Goal: Information Seeking & Learning: Check status

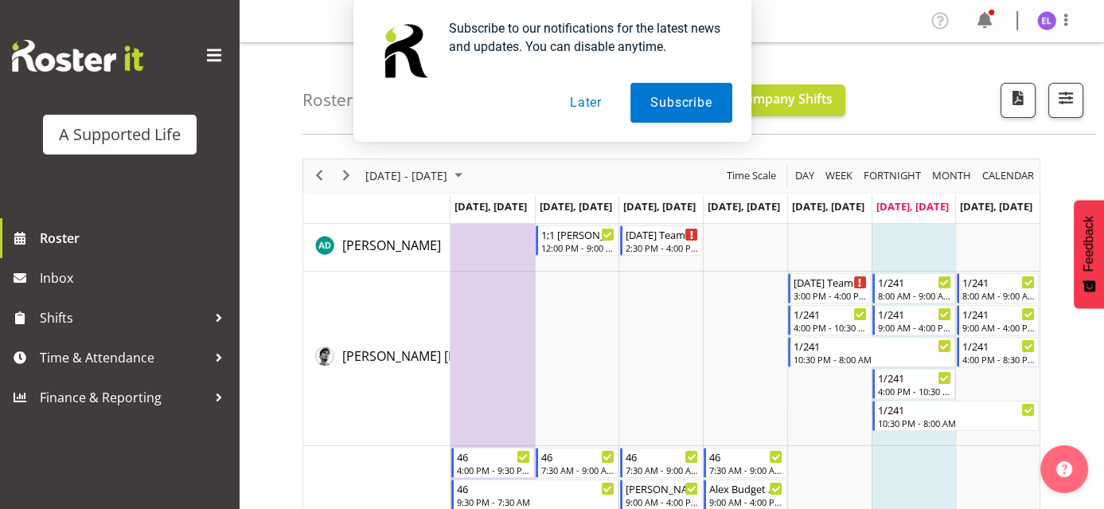
click at [583, 95] on button "Later" at bounding box center [586, 103] width 72 height 40
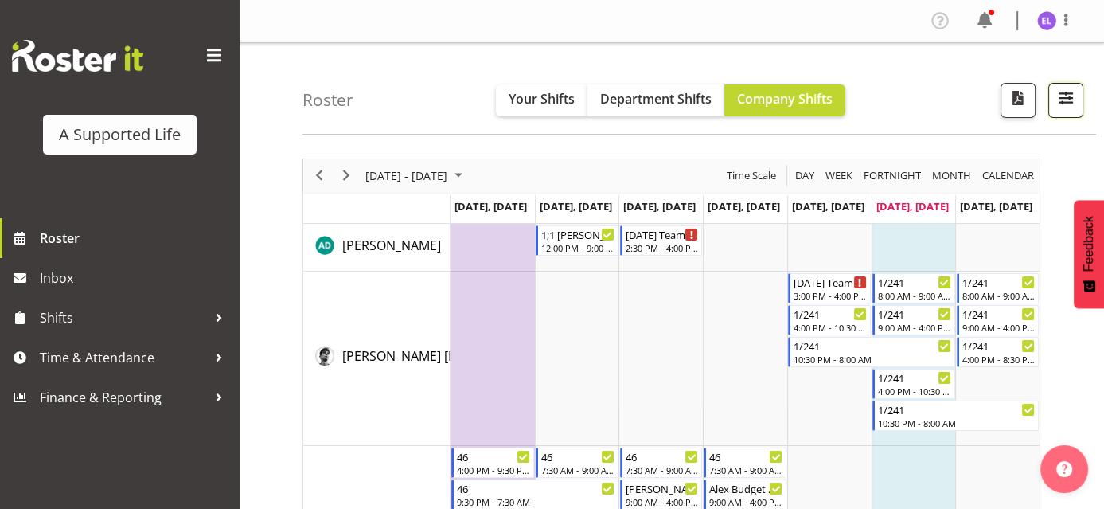
click at [1073, 97] on span "button" at bounding box center [1066, 98] width 21 height 21
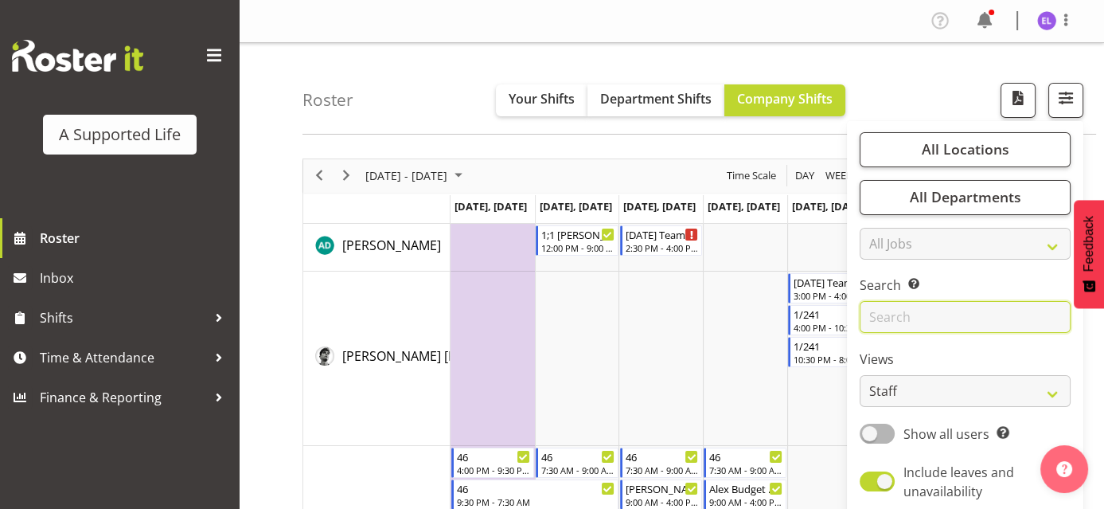
click at [975, 317] on input "text" at bounding box center [965, 317] width 211 height 32
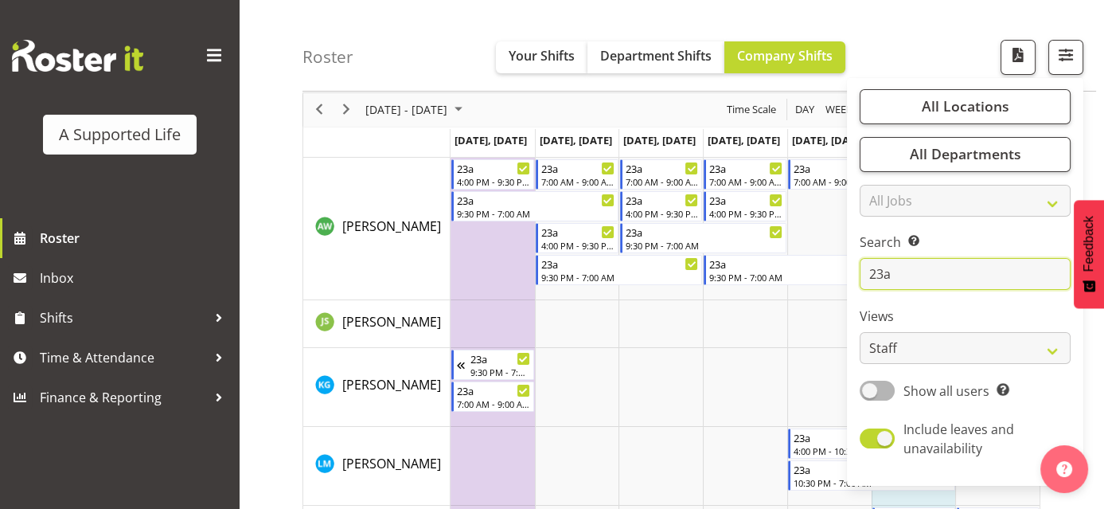
scroll to position [159, 0]
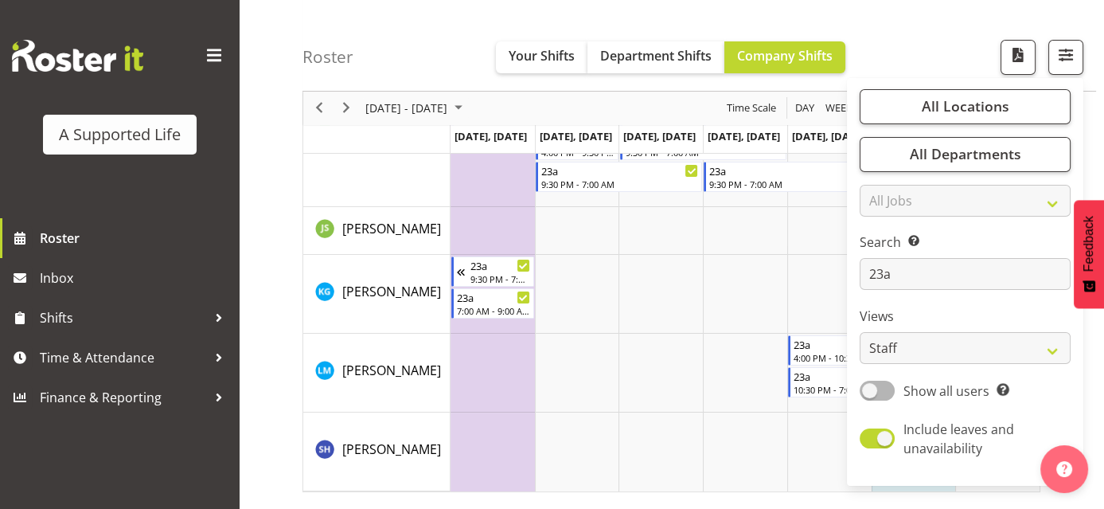
click at [269, 318] on div "Roster Your Shifts Department Shifts Company Shifts All Locations Clear [STREET…" at bounding box center [672, 254] width 866 height 741
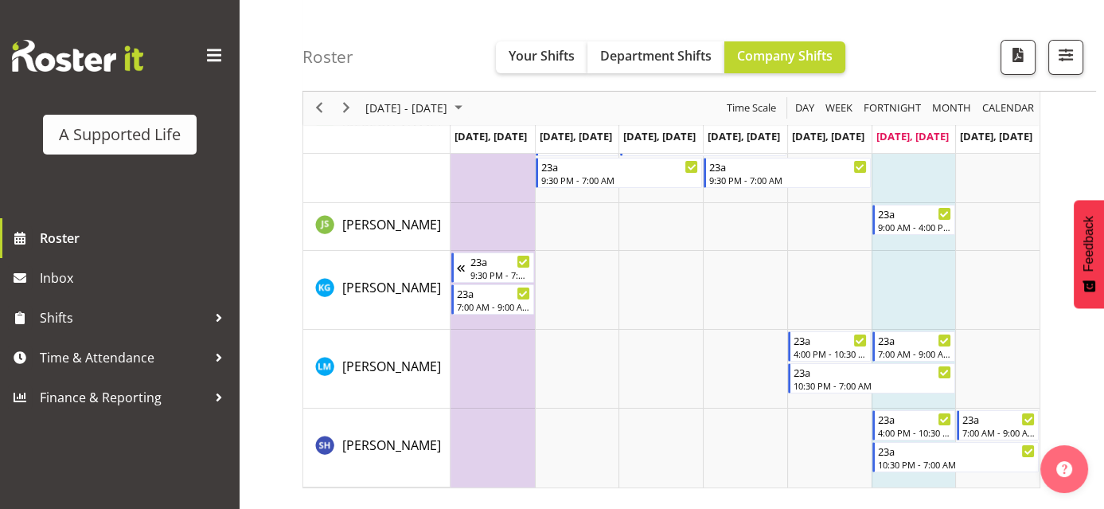
scroll to position [34, 0]
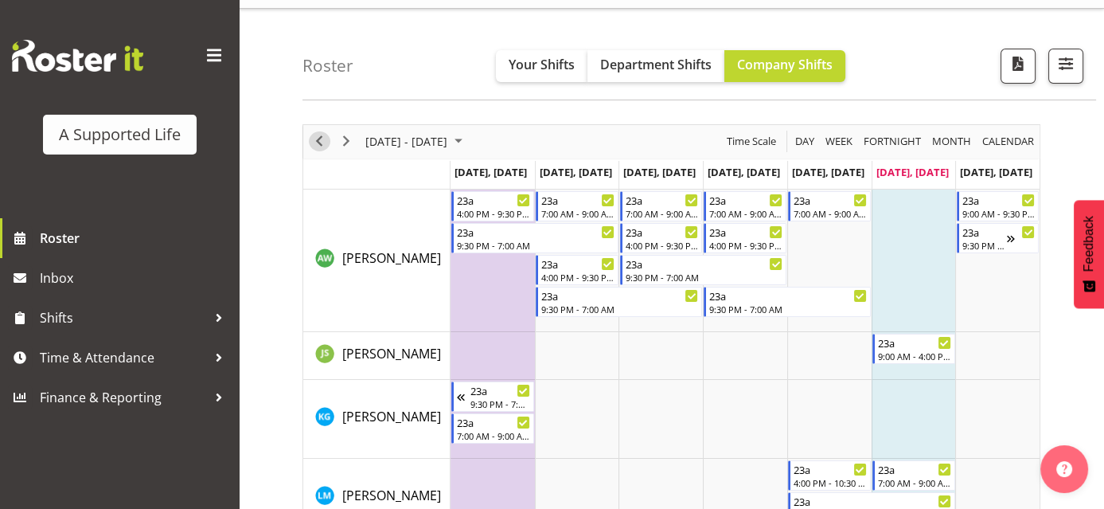
click at [320, 145] on span "Previous" at bounding box center [319, 141] width 19 height 20
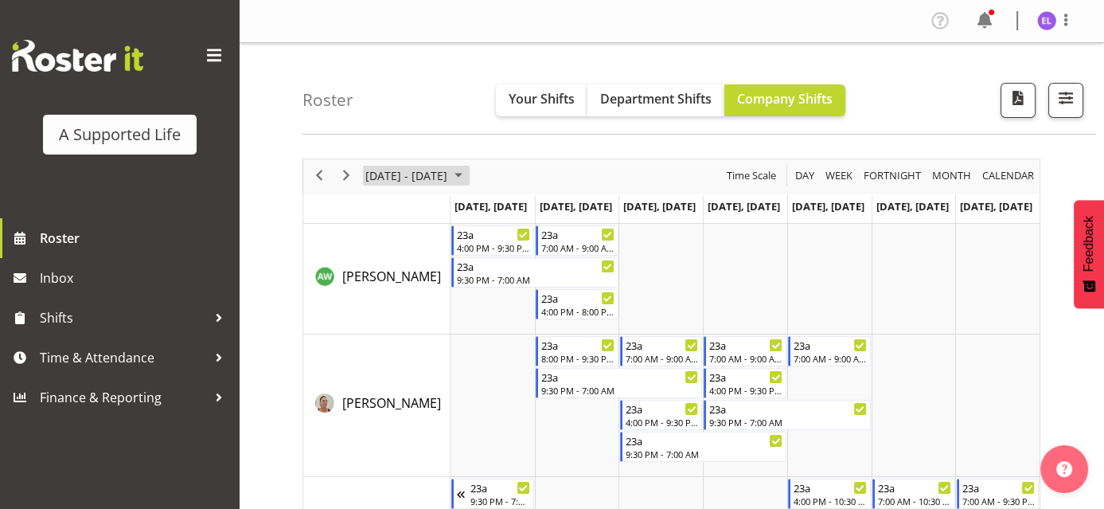
click at [390, 179] on span "[DATE] - [DATE]" at bounding box center [406, 176] width 85 height 20
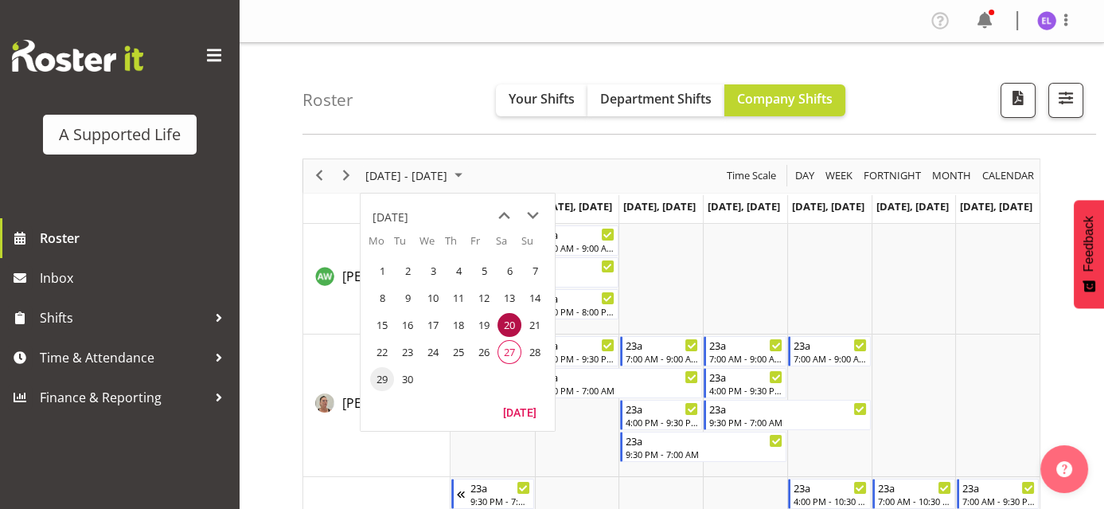
click at [381, 376] on span "29" at bounding box center [382, 379] width 24 height 24
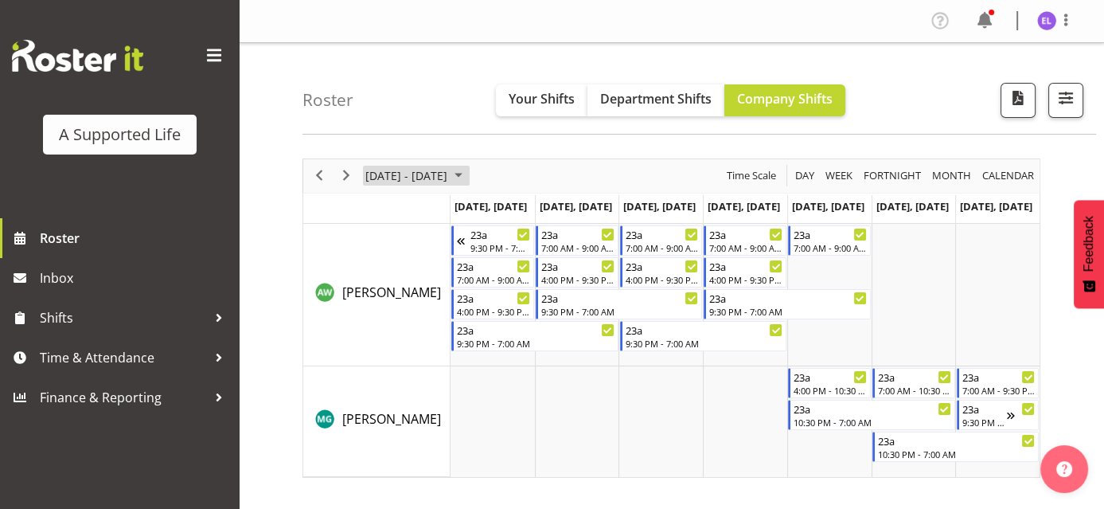
click at [375, 174] on span "[DATE] - [DATE]" at bounding box center [406, 176] width 85 height 20
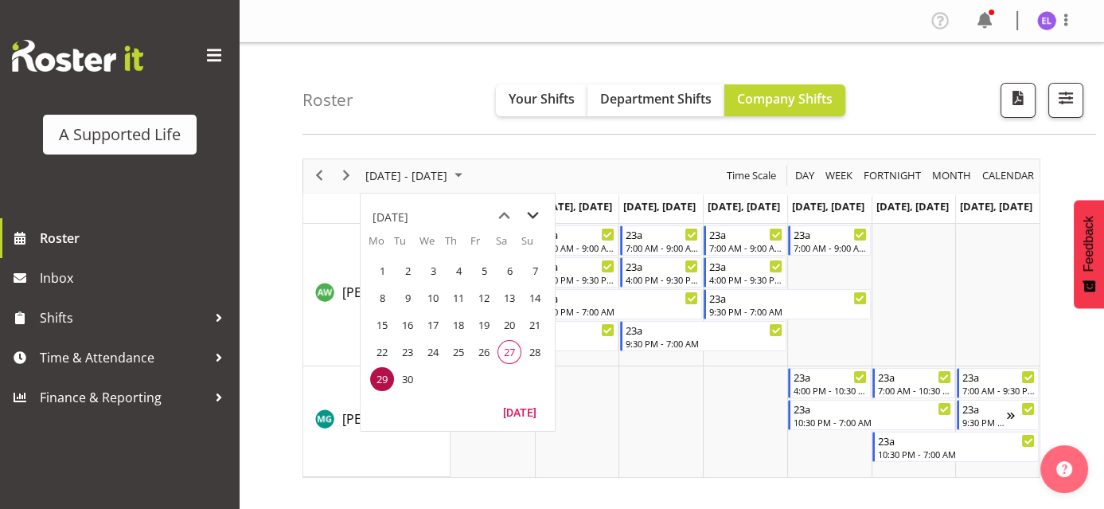
click at [536, 209] on span "next month" at bounding box center [533, 215] width 28 height 29
click at [386, 299] on span "6" at bounding box center [382, 298] width 24 height 24
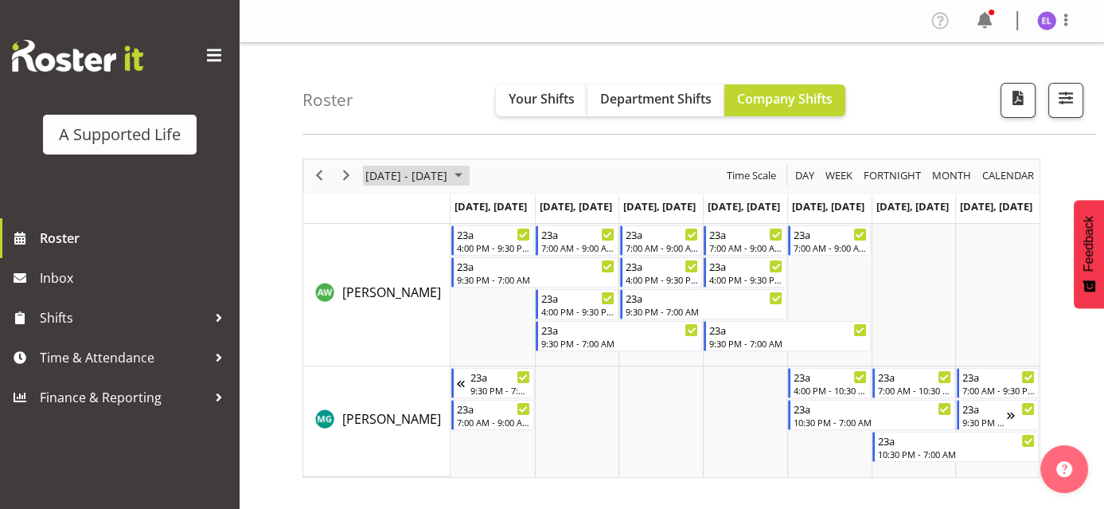
click at [404, 175] on span "[DATE] - [DATE]" at bounding box center [406, 176] width 85 height 20
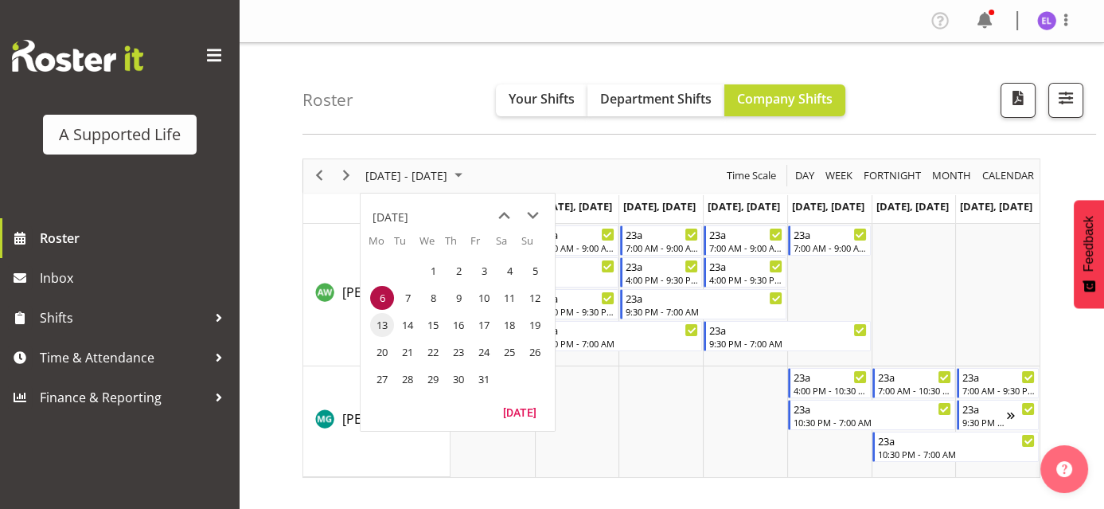
click at [381, 318] on span "13" at bounding box center [382, 325] width 24 height 24
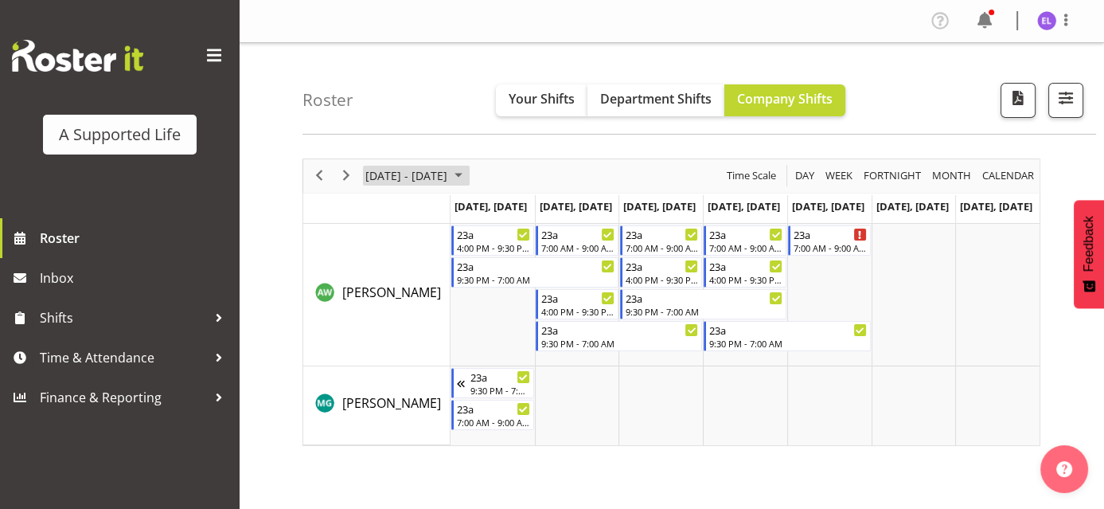
click at [449, 175] on span "[DATE] - [DATE]" at bounding box center [406, 176] width 85 height 20
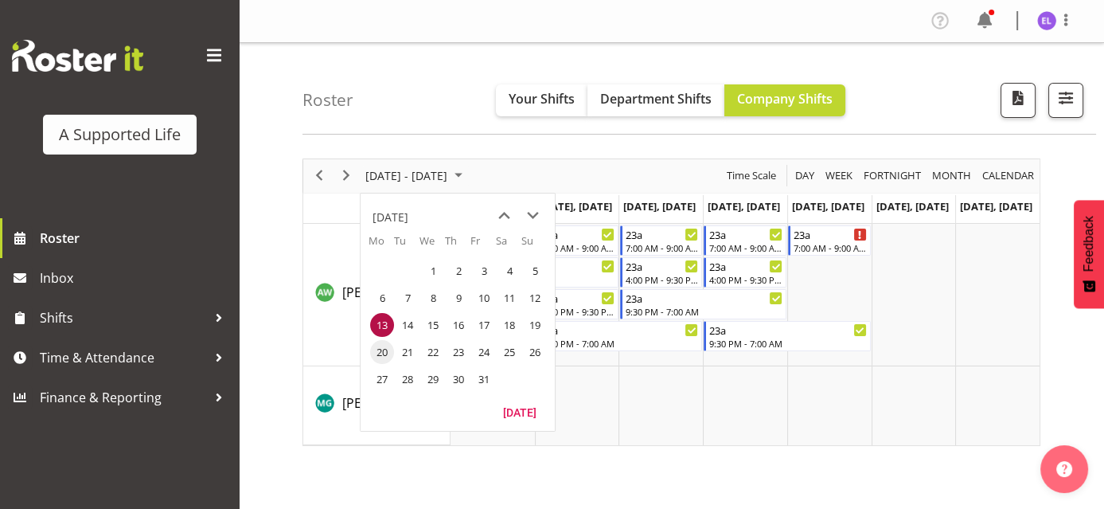
click at [377, 345] on span "20" at bounding box center [382, 352] width 24 height 24
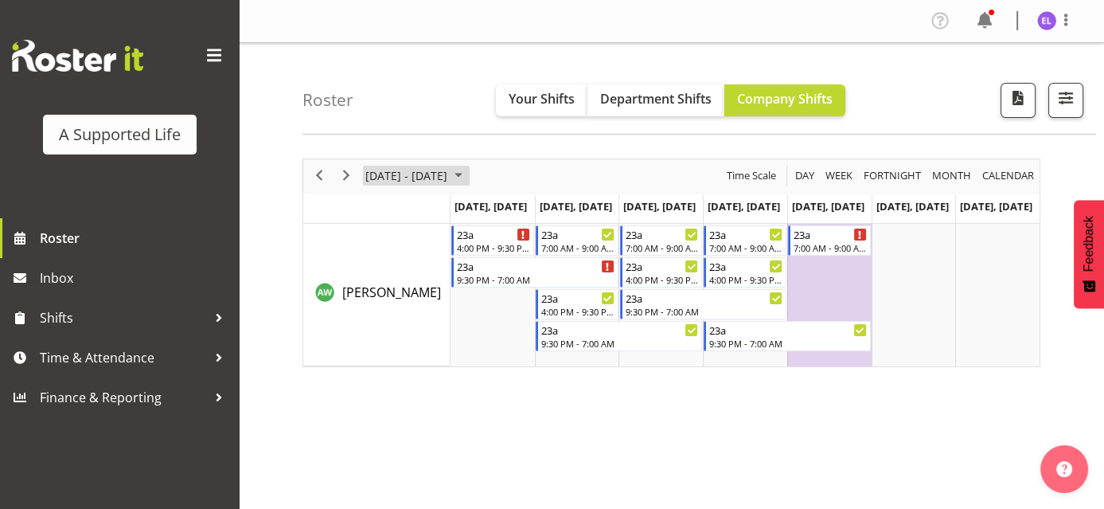
click at [449, 174] on span "[DATE] - [DATE]" at bounding box center [406, 176] width 85 height 20
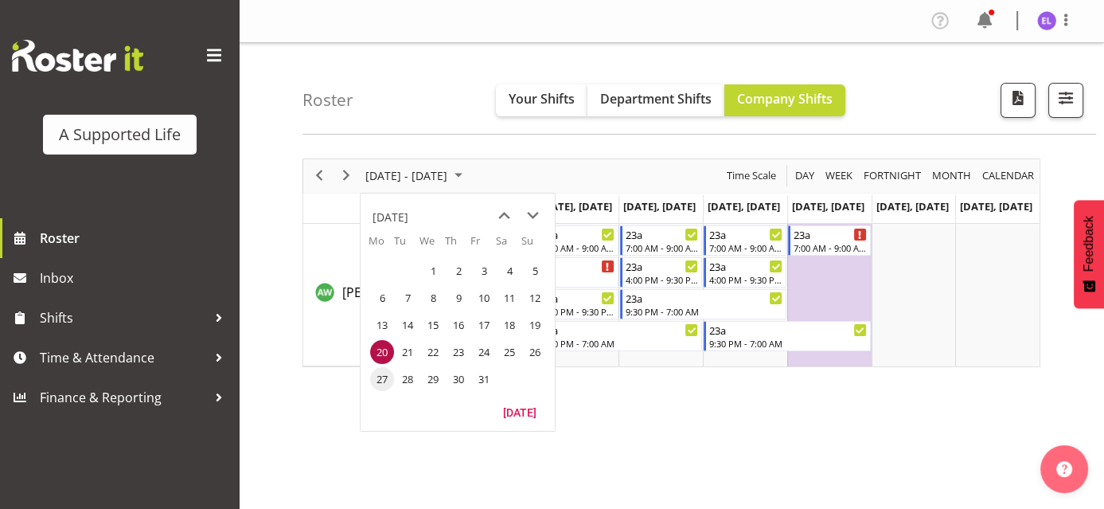
click at [388, 380] on span "27" at bounding box center [382, 379] width 24 height 24
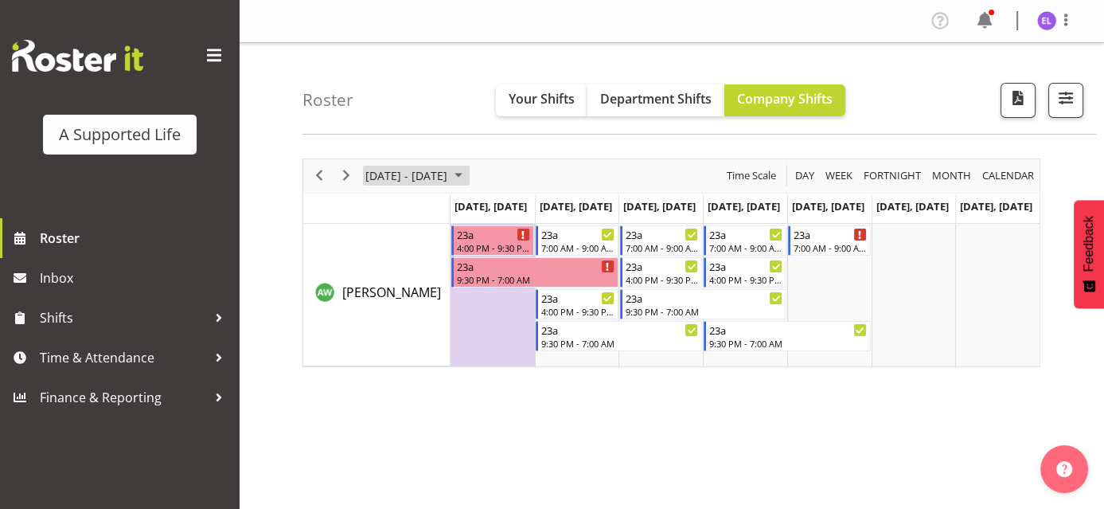
click at [411, 177] on span "[DATE] - [DATE]" at bounding box center [406, 176] width 85 height 20
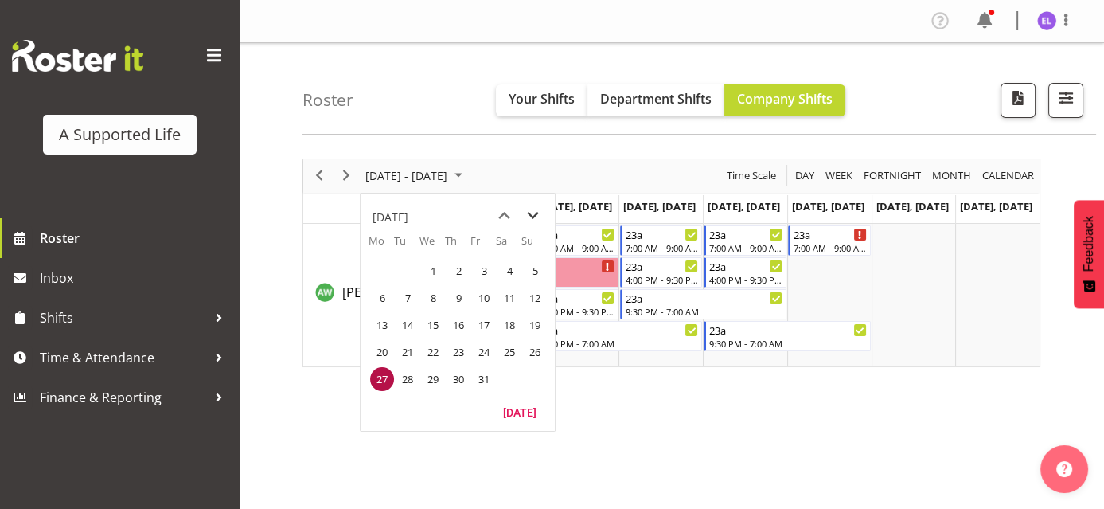
click at [527, 213] on span "next month" at bounding box center [533, 215] width 28 height 29
click at [389, 302] on span "3" at bounding box center [382, 298] width 24 height 24
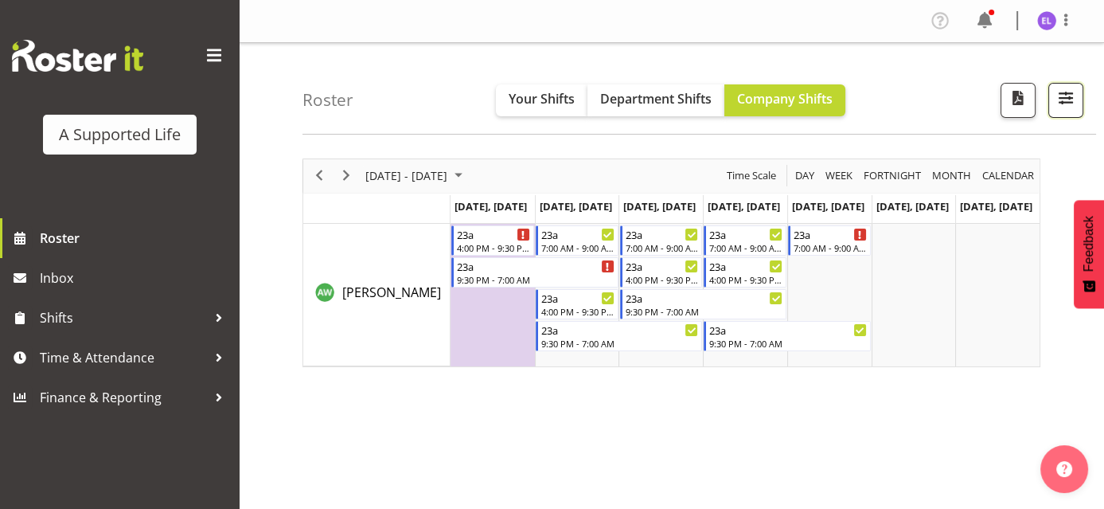
click at [1075, 111] on button "button" at bounding box center [1066, 100] width 35 height 35
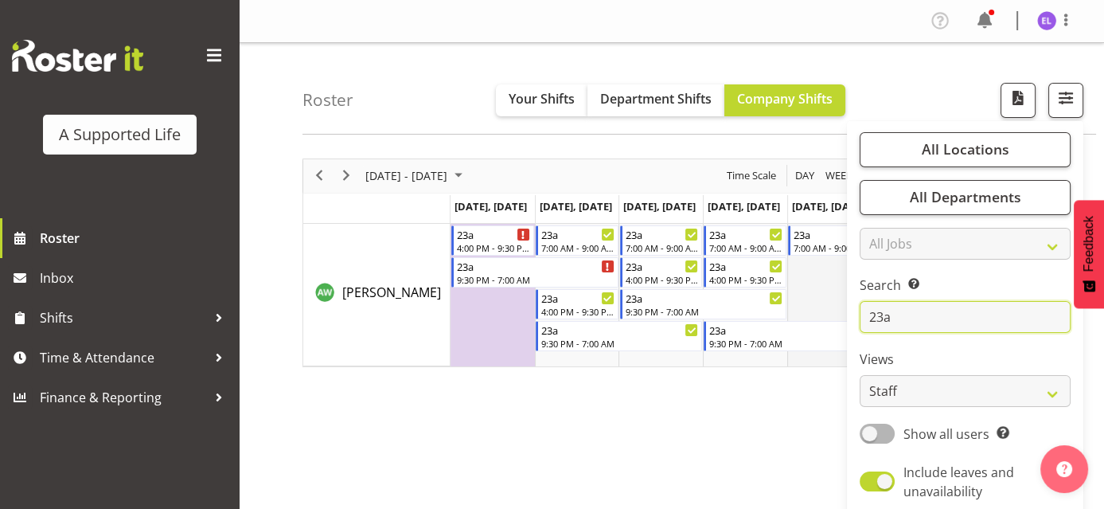
drag, startPoint x: 918, startPoint y: 318, endPoint x: 833, endPoint y: 318, distance: 85.2
click at [833, 318] on div "Roster Your Shifts Department Shifts Company Shifts All Locations Clear [STREET…" at bounding box center [672, 413] width 866 height 741
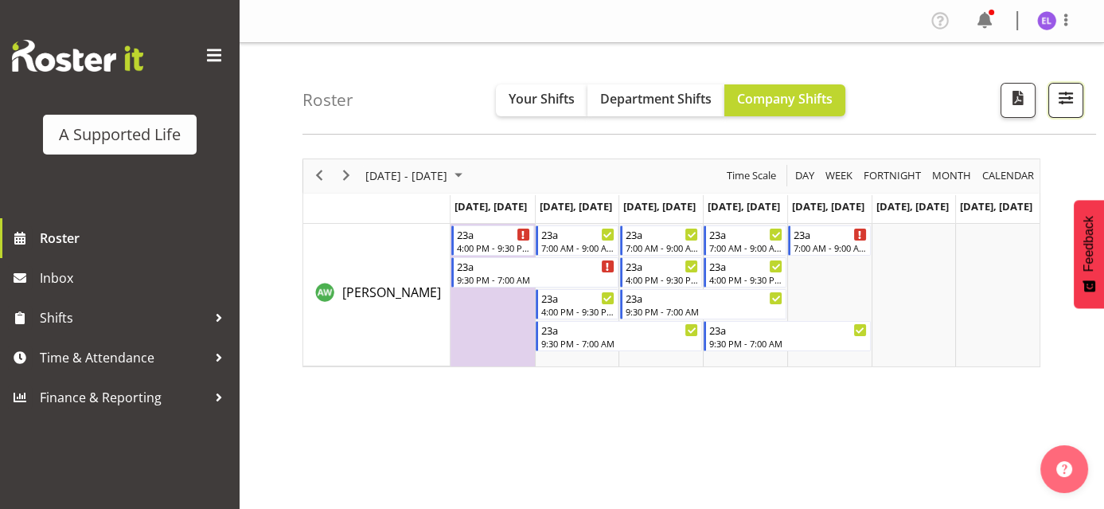
click at [1078, 107] on button "button" at bounding box center [1066, 100] width 35 height 35
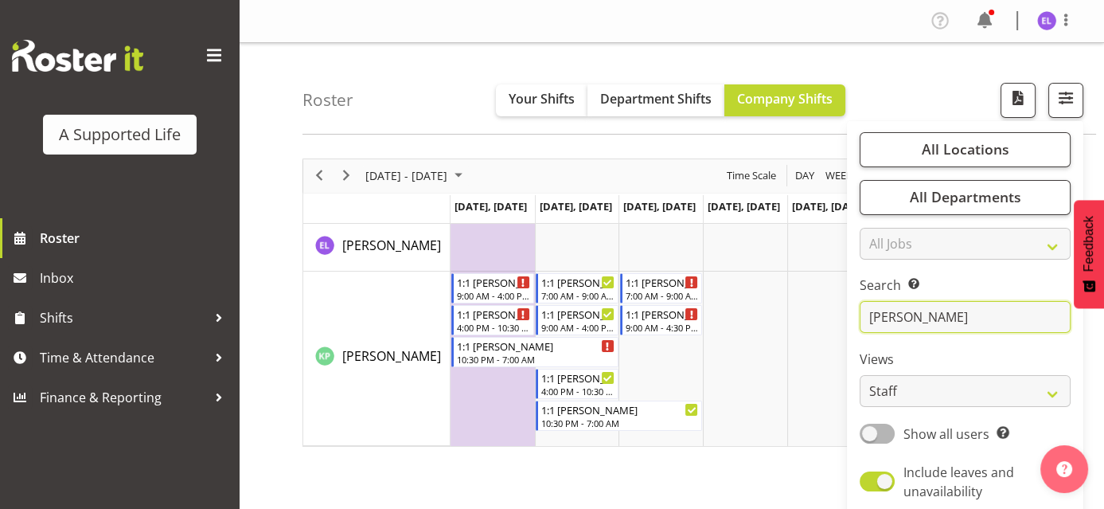
type input "[PERSON_NAME]"
click at [688, 480] on div "[DATE] - [DATE] [DATE] Day Week Fortnight Month calendar Month Agenda Time Scal…" at bounding box center [704, 465] width 802 height 637
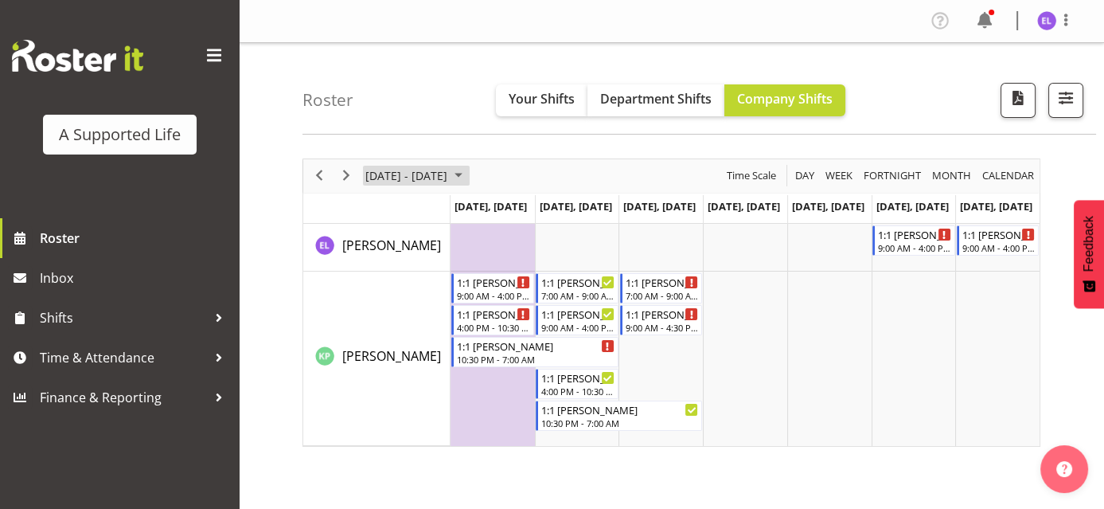
click at [429, 167] on span "[DATE] - [DATE]" at bounding box center [406, 176] width 85 height 20
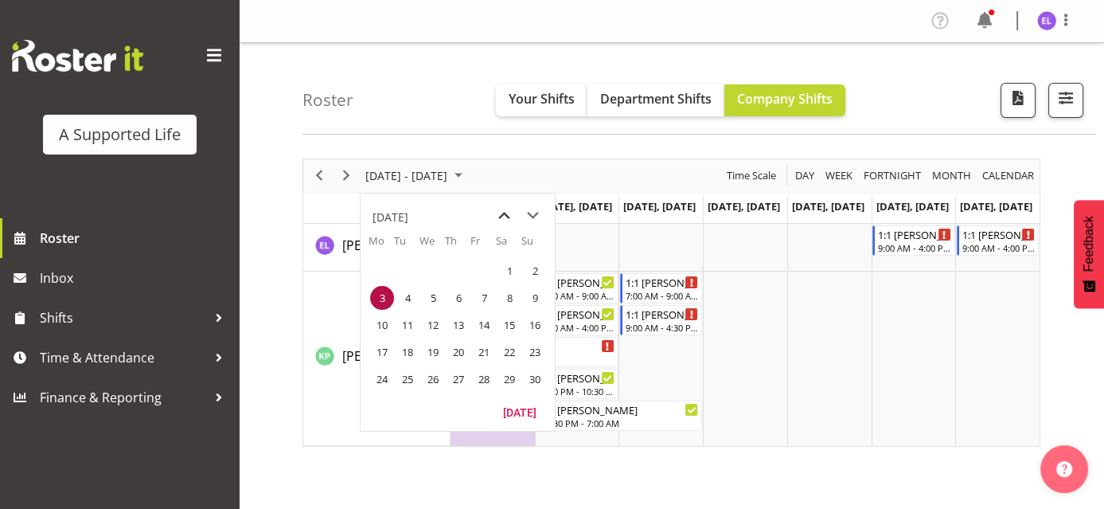
click at [500, 214] on span "previous month" at bounding box center [504, 215] width 28 height 29
click at [387, 381] on span "27" at bounding box center [382, 379] width 24 height 24
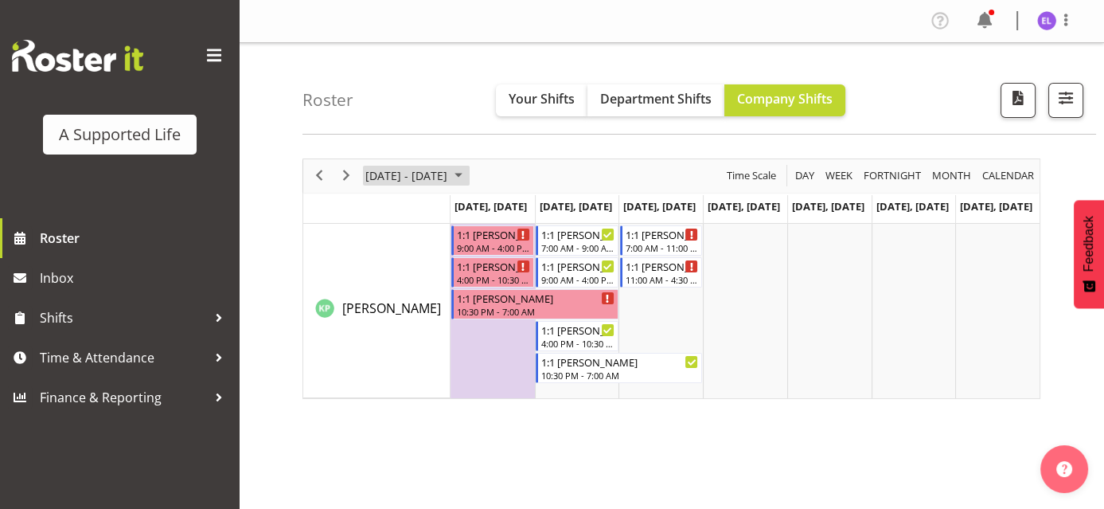
click at [468, 181] on span "October 2025" at bounding box center [458, 176] width 19 height 20
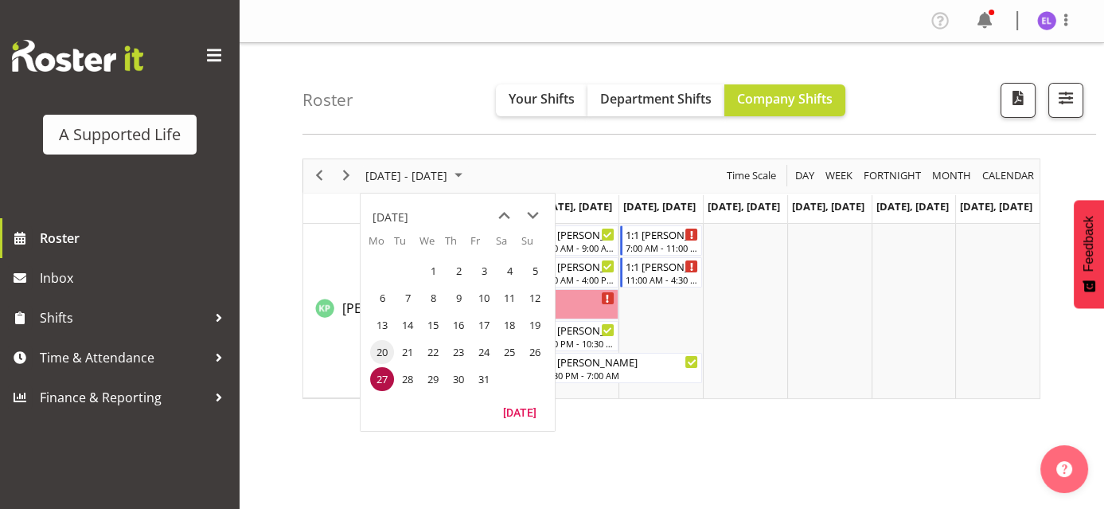
click at [387, 356] on span "20" at bounding box center [382, 352] width 24 height 24
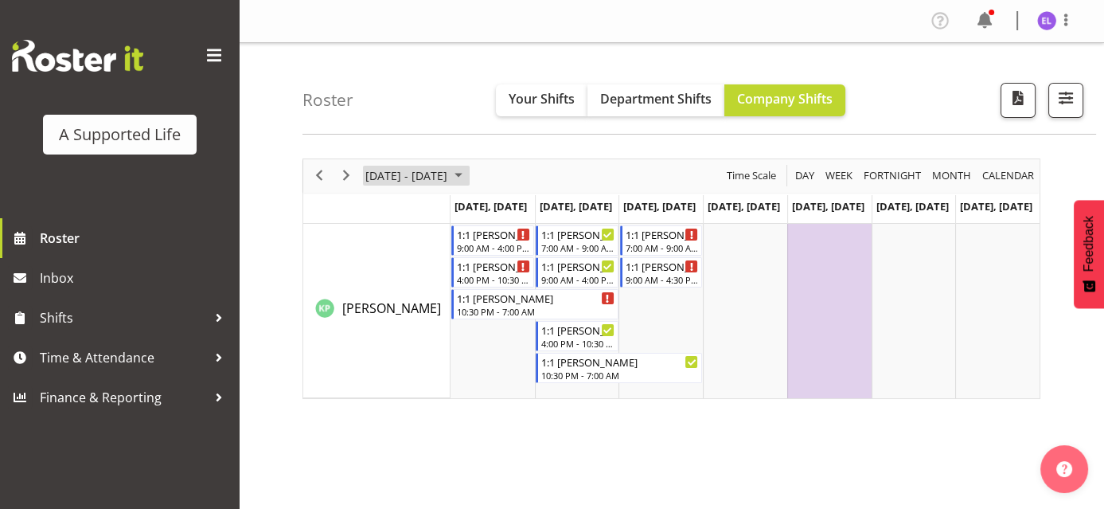
click at [449, 182] on span "[DATE] - [DATE]" at bounding box center [406, 176] width 85 height 20
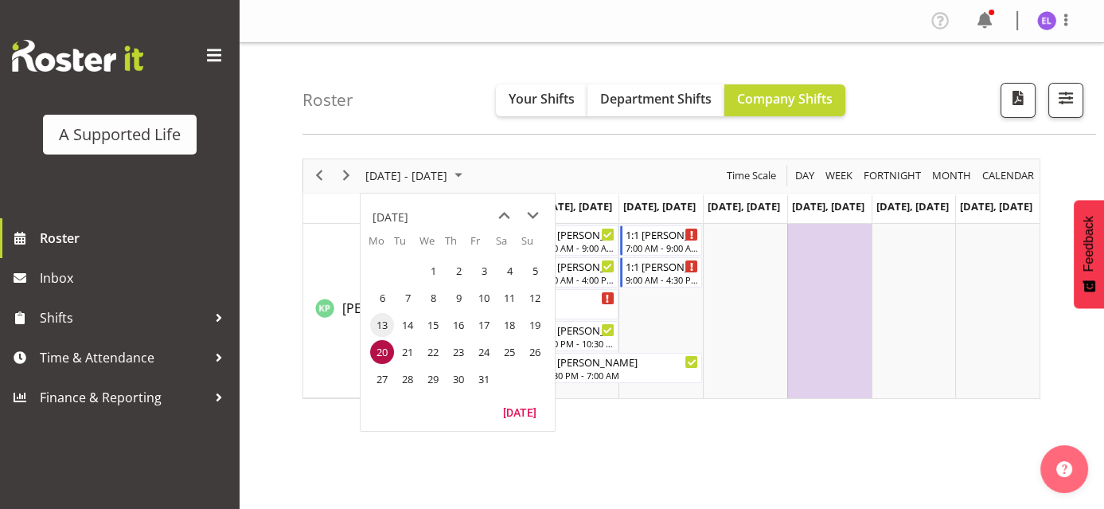
click at [380, 320] on span "13" at bounding box center [382, 325] width 24 height 24
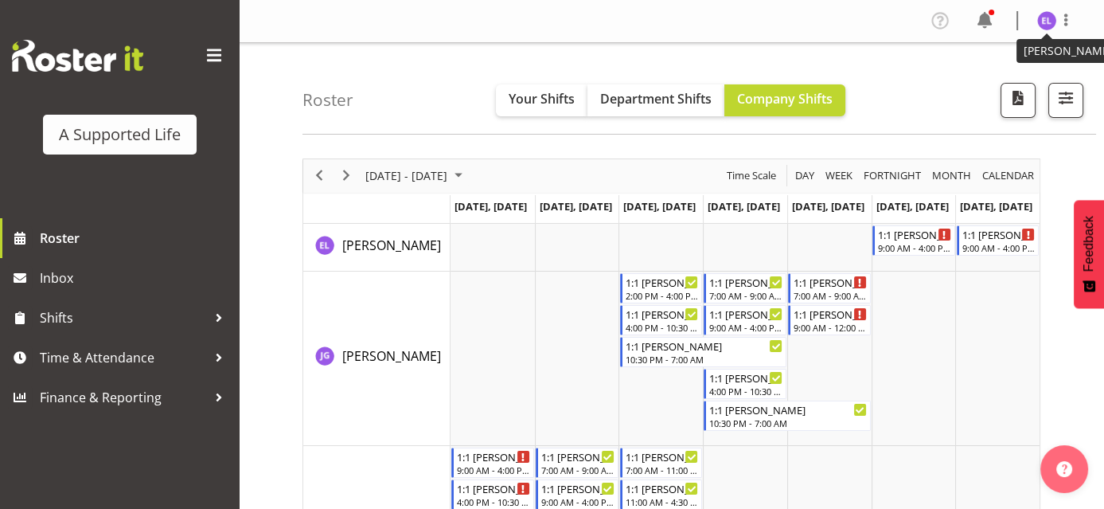
click at [1046, 30] on img at bounding box center [1047, 20] width 19 height 19
click at [1018, 92] on link "Log Out" at bounding box center [999, 83] width 153 height 29
